Goal: Use online tool/utility: Use online tool/utility

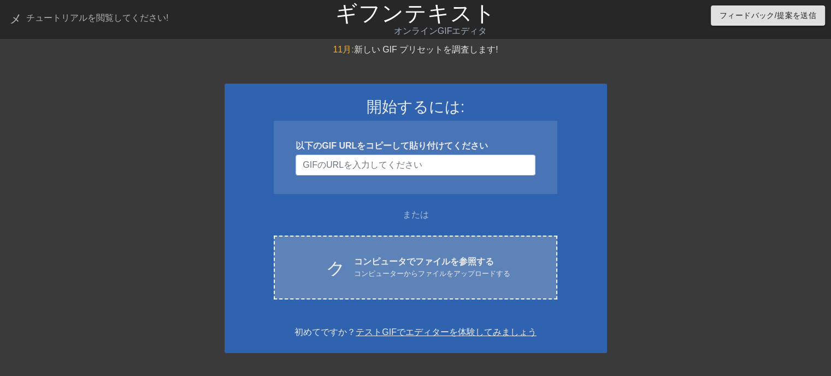
click at [406, 264] on font "コンピュータでファイルを参照する" at bounding box center [424, 261] width 140 height 9
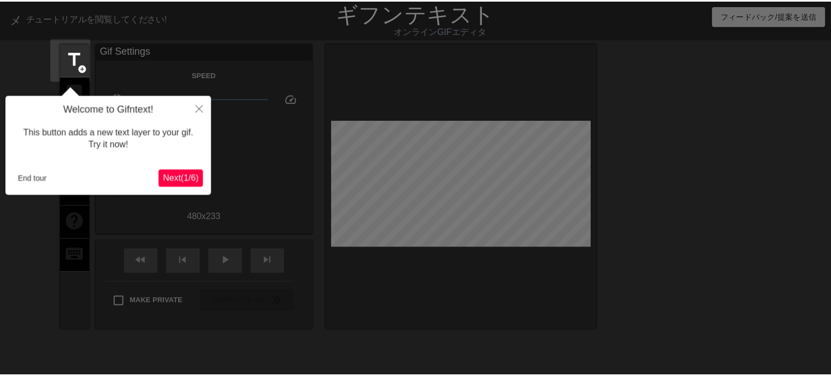
scroll to position [26, 0]
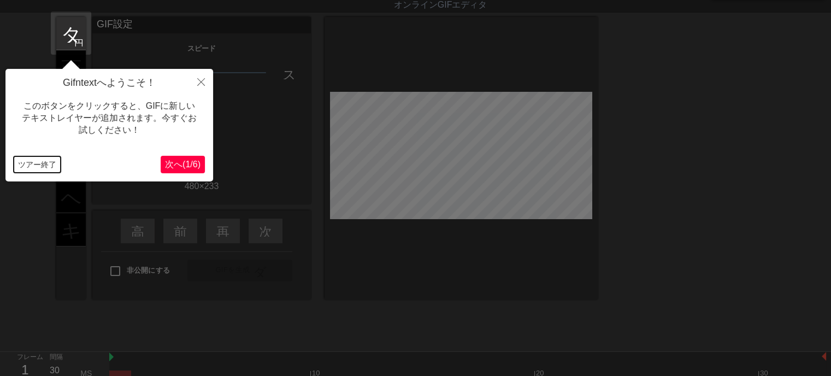
click at [20, 167] on font "ツアー終了" at bounding box center [37, 164] width 38 height 9
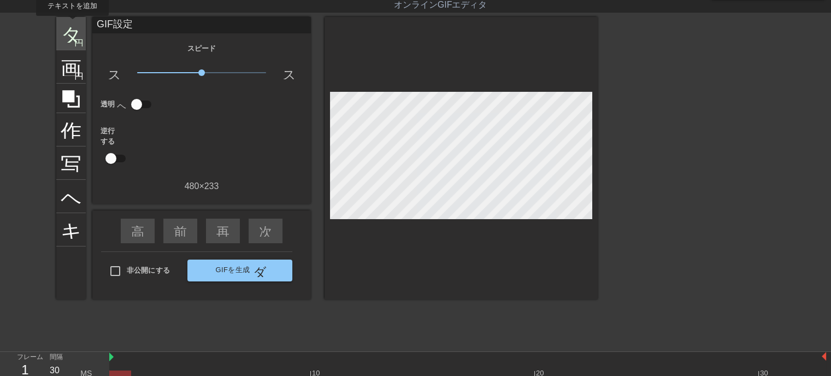
drag, startPoint x: 72, startPoint y: 23, endPoint x: 78, endPoint y: 25, distance: 6.1
click at [72, 25] on font "タイトル" at bounding box center [103, 32] width 85 height 21
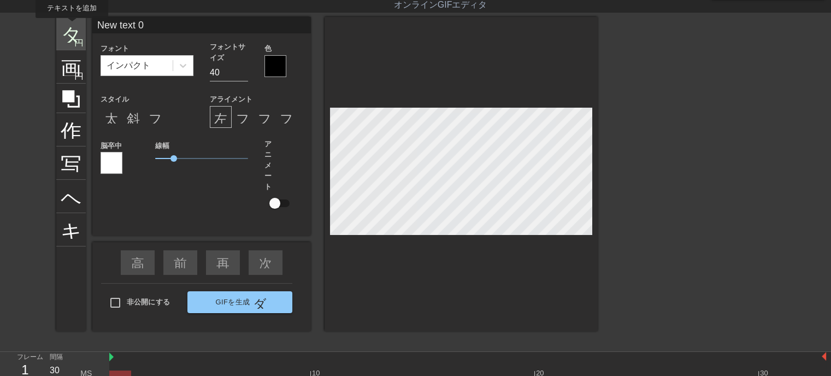
drag, startPoint x: 110, startPoint y: 23, endPoint x: 72, endPoint y: 26, distance: 38.3
click at [72, 26] on div "タイトル 円を追加 画像 円を追加 作物 写真サイズを大きく選択 ヘルプ キーボード New text 0 フォント インパクト フォントサイズ 40 色 ス…" at bounding box center [326, 174] width 541 height 314
type input "い"
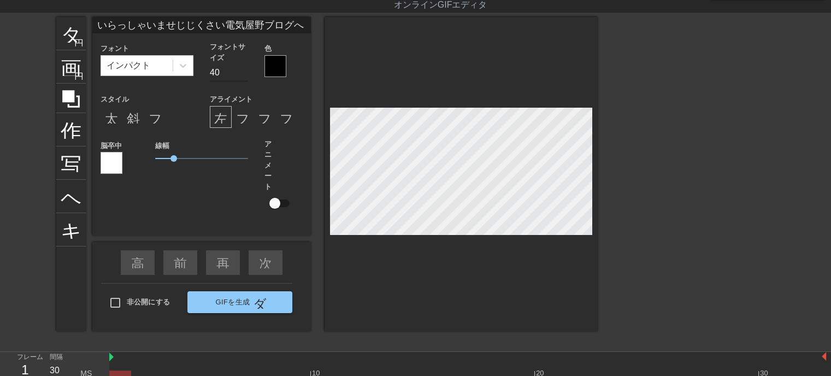
type input "いらっしゃいませじじくさい電気屋野ブログへ"
click at [243, 75] on input "29" at bounding box center [229, 72] width 38 height 17
click at [243, 75] on input "28" at bounding box center [229, 72] width 38 height 17
click at [243, 75] on input "27" at bounding box center [229, 72] width 38 height 17
click at [243, 75] on input "26" at bounding box center [229, 72] width 38 height 17
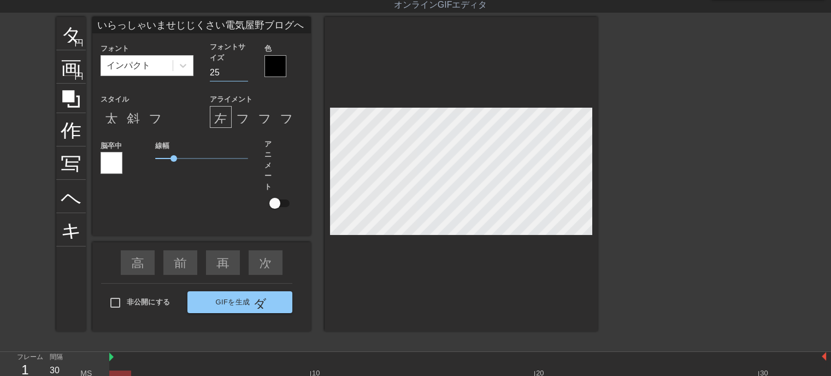
click at [243, 75] on input "25" at bounding box center [229, 72] width 38 height 17
click at [243, 75] on input "24" at bounding box center [229, 72] width 38 height 17
type input "23"
click at [243, 75] on input "23" at bounding box center [229, 72] width 38 height 17
click at [132, 119] on font "斜体形式" at bounding box center [153, 116] width 52 height 13
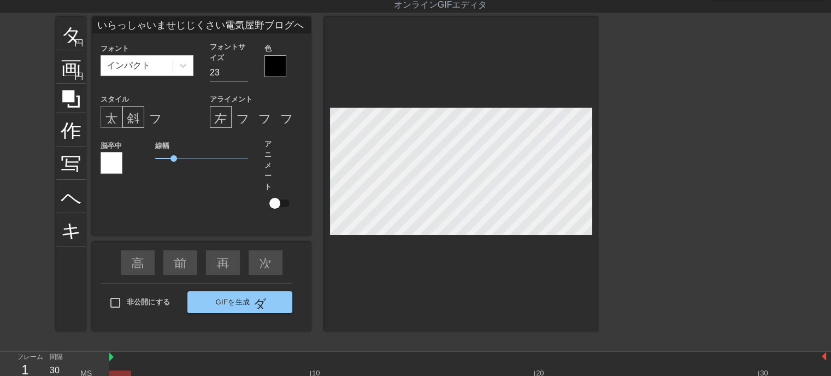
click at [105, 116] on font "太字形式" at bounding box center [131, 116] width 52 height 13
click at [273, 67] on div at bounding box center [275, 66] width 22 height 22
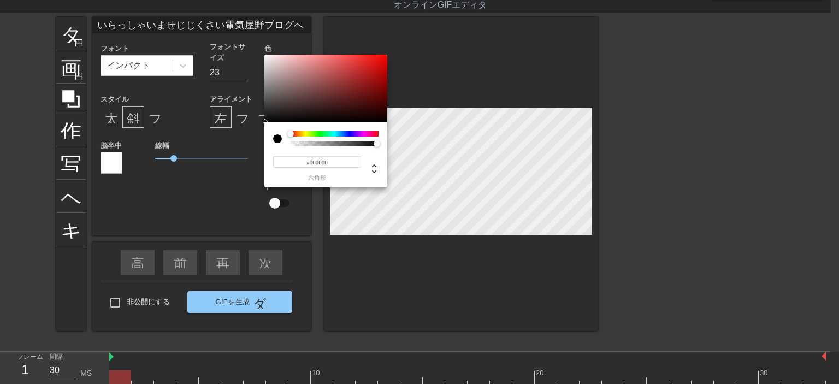
click at [331, 161] on input "#000000" at bounding box center [317, 161] width 88 height 11
type input "#ffff"
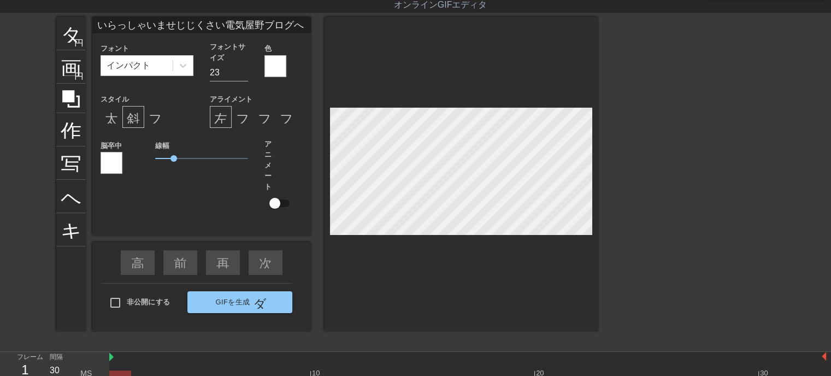
scroll to position [1, 7]
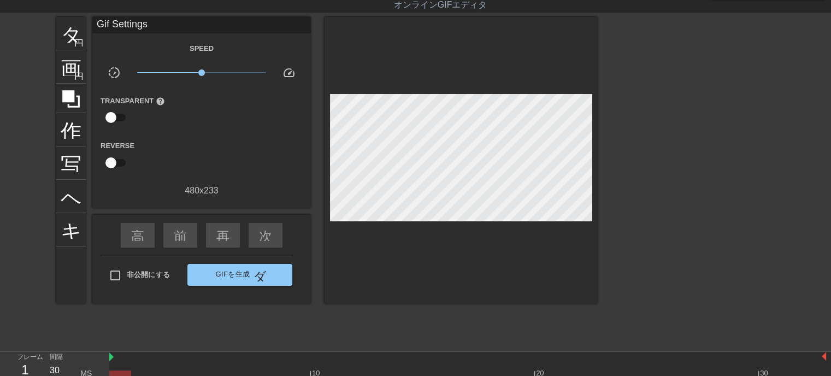
click at [465, 250] on div at bounding box center [460, 160] width 273 height 287
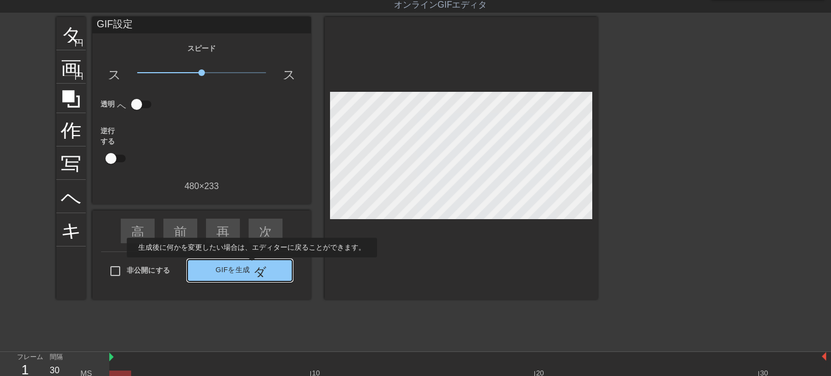
drag, startPoint x: 251, startPoint y: 265, endPoint x: 426, endPoint y: 307, distance: 179.8
click at [251, 265] on span "GIFを生成 ダブルアロー" at bounding box center [240, 270] width 96 height 13
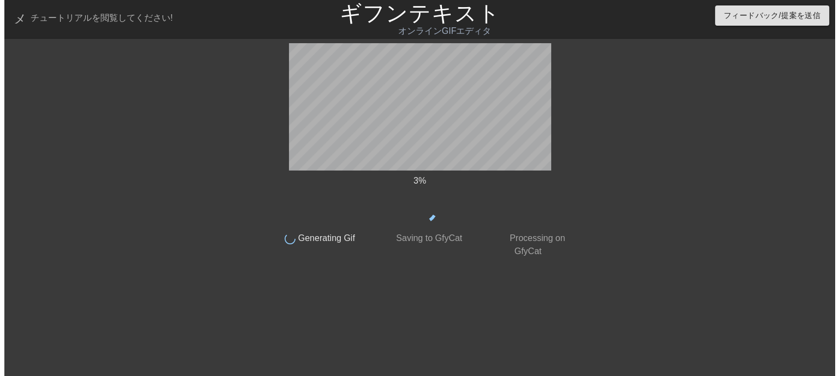
scroll to position [0, 0]
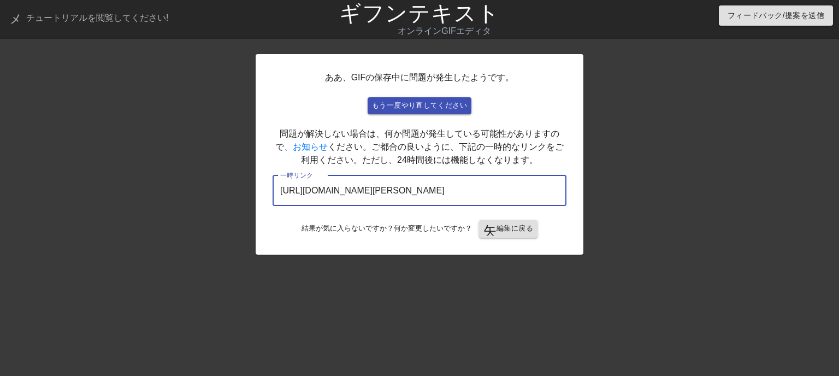
drag, startPoint x: 505, startPoint y: 192, endPoint x: 184, endPoint y: 211, distance: 321.8
click at [184, 211] on div "ああ、GIFの保存中に問題が発生したようです。 もう一度やり直してください 問題が解決しない場合は、何か問題が発生している可能性がありますので 、お知らせ く…" at bounding box center [419, 207] width 839 height 328
